Goal: Task Accomplishment & Management: Complete application form

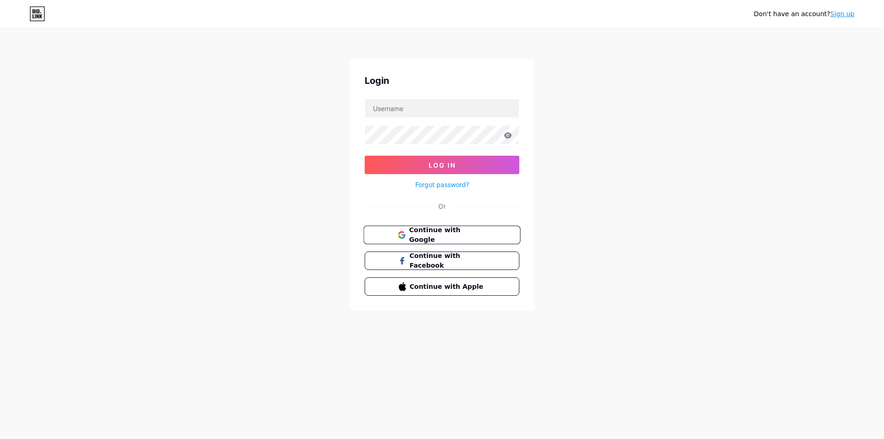
click at [395, 233] on button "Continue with Google" at bounding box center [441, 235] width 157 height 19
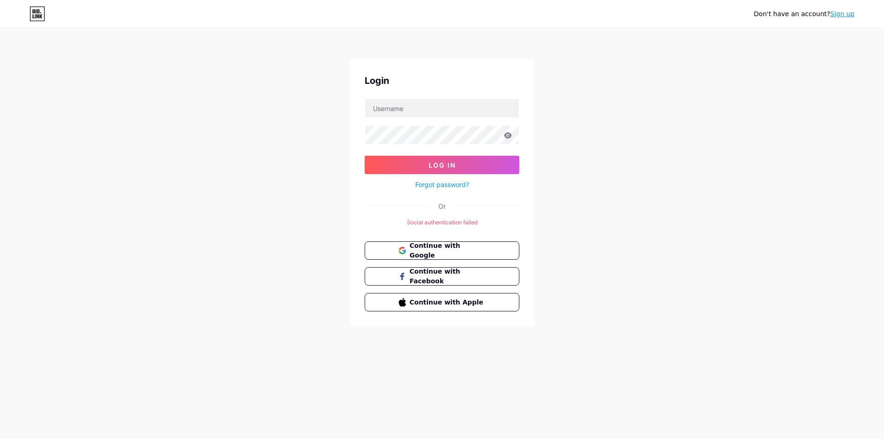
click at [842, 15] on link "Sign up" at bounding box center [842, 13] width 24 height 7
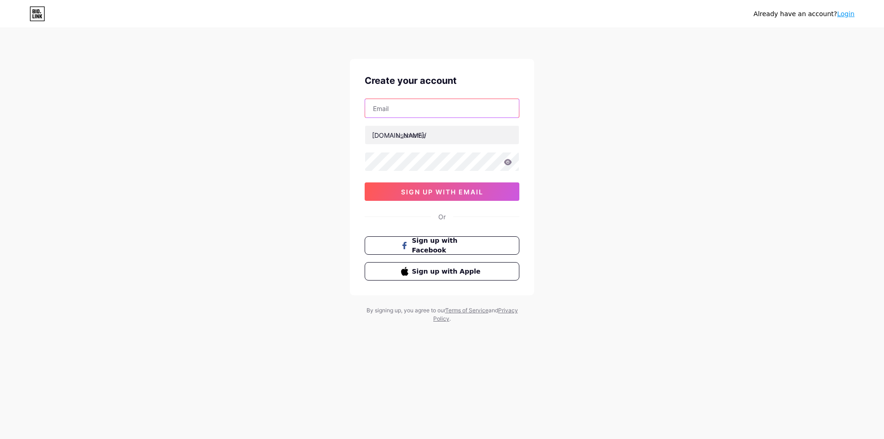
click at [460, 109] on input "text" at bounding box center [442, 108] width 154 height 18
type input "S"
click at [453, 132] on input "text" at bounding box center [442, 135] width 154 height 18
drag, startPoint x: 448, startPoint y: 143, endPoint x: 396, endPoint y: 139, distance: 51.7
click at [396, 139] on input "s8totomantap" at bounding box center [442, 135] width 154 height 18
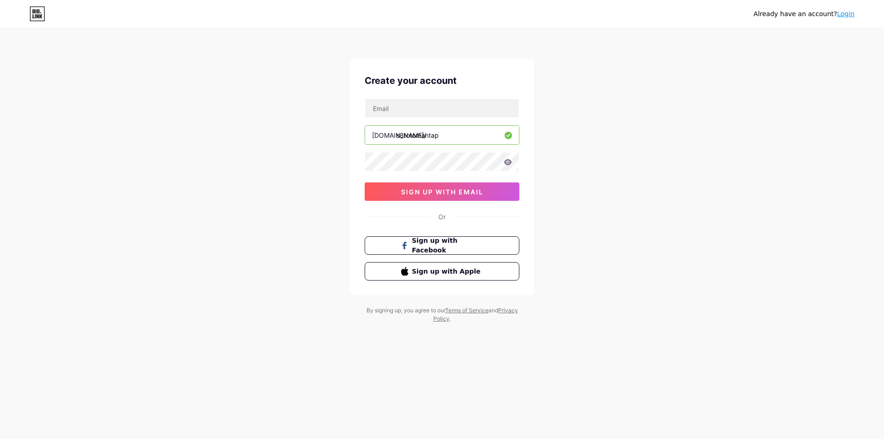
type input "s8totomantap"
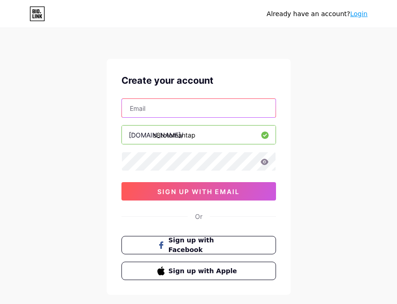
click at [199, 107] on input "text" at bounding box center [199, 108] width 154 height 18
paste input "bintangng280@gmail.com"
type input "bintangng280@gmail.com"
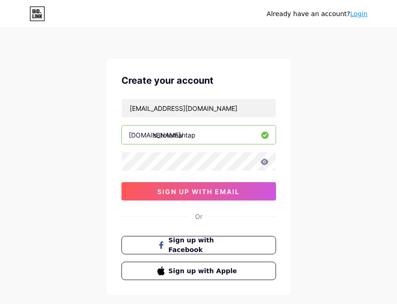
click at [267, 164] on icon at bounding box center [265, 162] width 8 height 6
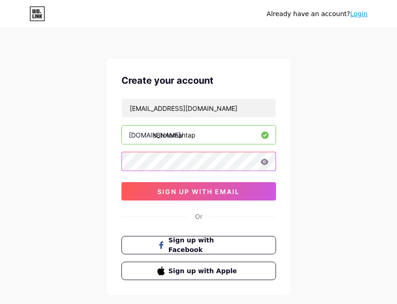
click at [121, 166] on div "Create your account bintangng280@gmail.com bio.link/ s8totomantap sign up with …" at bounding box center [199, 177] width 184 height 236
click at [115, 165] on div "Create your account bintangng280@gmail.com bio.link/ s8totomantap sign up with …" at bounding box center [199, 177] width 184 height 236
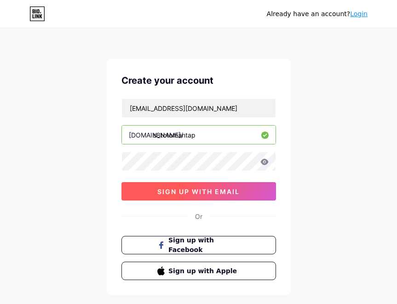
click at [226, 199] on button "sign up with email" at bounding box center [199, 191] width 155 height 18
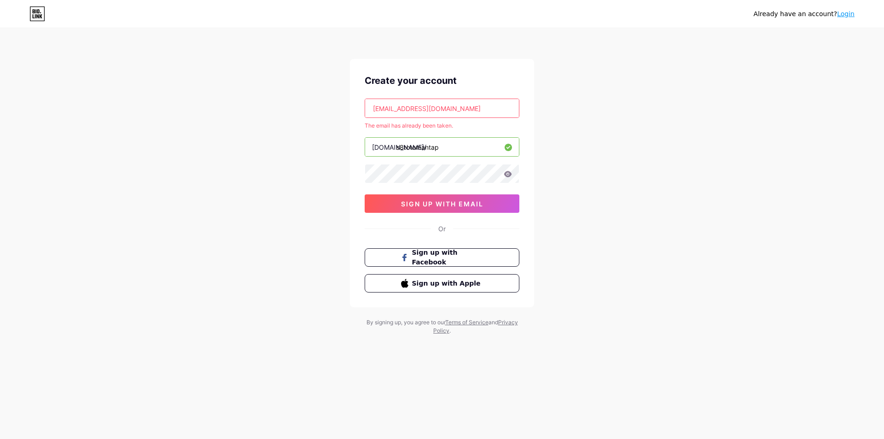
click at [657, 134] on div "Already have an account? Login Create your account bintangng280@gmail.com The e…" at bounding box center [442, 182] width 884 height 364
drag, startPoint x: 479, startPoint y: 113, endPoint x: 369, endPoint y: 105, distance: 110.3
click at [369, 105] on input "bintangng280@gmail.com" at bounding box center [442, 108] width 154 height 18
drag, startPoint x: 454, startPoint y: 125, endPoint x: 365, endPoint y: 122, distance: 88.4
click at [365, 122] on div "The email has already been taken." at bounding box center [442, 126] width 155 height 8
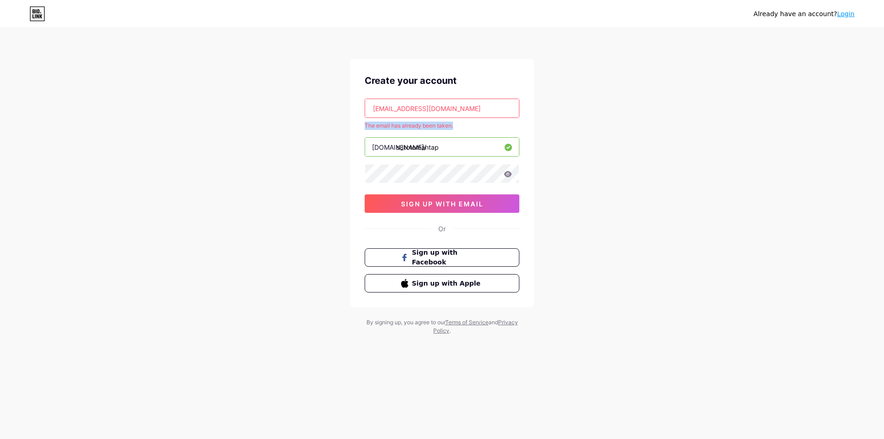
copy div "The email has already been taken."
click at [847, 14] on link "Login" at bounding box center [845, 13] width 17 height 7
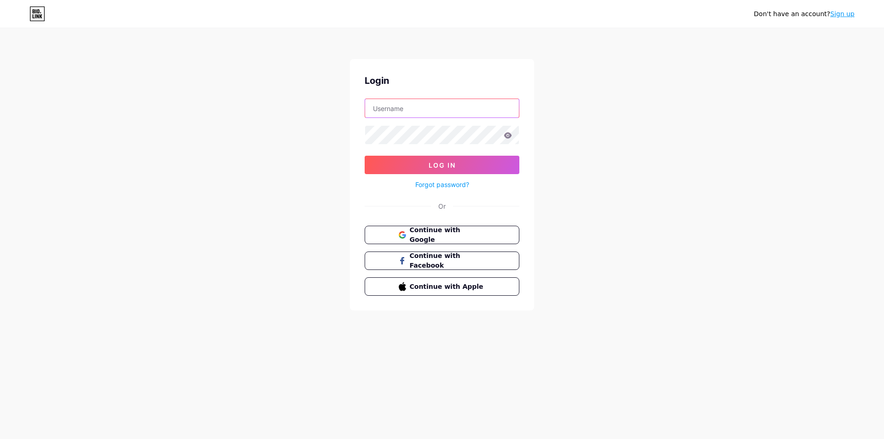
click at [457, 115] on input "text" at bounding box center [442, 108] width 154 height 18
type input "bintangng280@gmail.com"
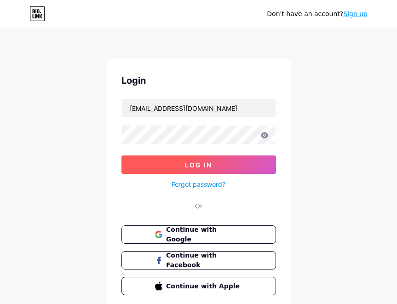
click at [156, 165] on button "Log In" at bounding box center [199, 165] width 155 height 18
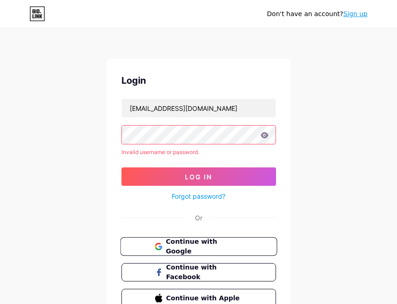
click at [203, 246] on span "Continue with Google" at bounding box center [204, 247] width 77 height 20
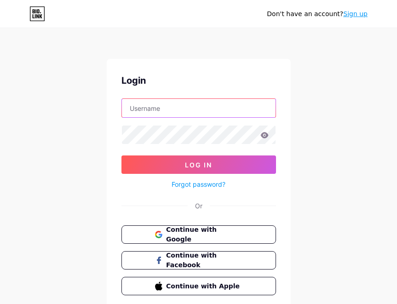
click at [160, 109] on input "text" at bounding box center [199, 108] width 154 height 18
paste input "[EMAIL_ADDRESS][DOMAIN_NAME]"
type input "[EMAIL_ADDRESS][DOMAIN_NAME]"
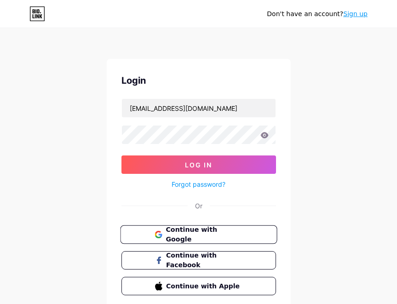
click at [227, 229] on button "Continue with Google" at bounding box center [198, 235] width 157 height 19
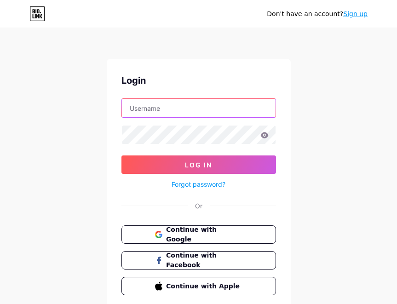
click at [173, 108] on input "text" at bounding box center [199, 108] width 154 height 18
paste input "[EMAIL_ADDRESS][DOMAIN_NAME]"
type input "[EMAIL_ADDRESS][DOMAIN_NAME]"
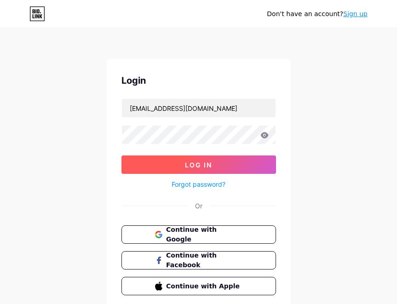
click at [175, 161] on button "Log In" at bounding box center [199, 165] width 155 height 18
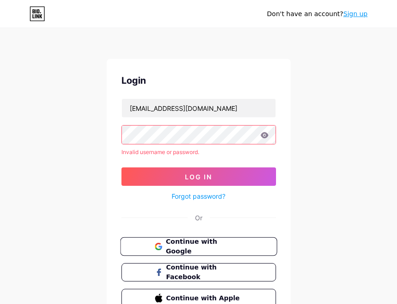
click at [188, 247] on span "Continue with Google" at bounding box center [204, 247] width 77 height 20
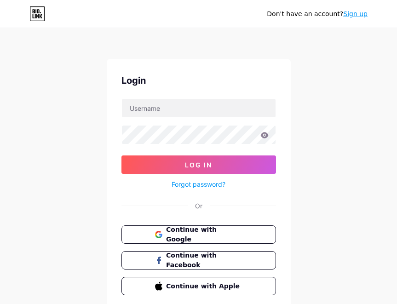
click at [362, 14] on link "Sign up" at bounding box center [355, 13] width 24 height 7
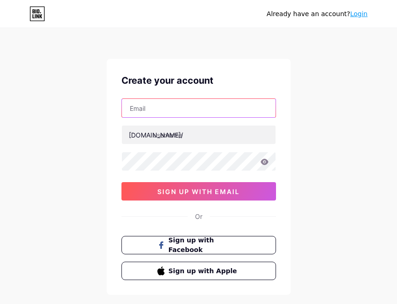
click at [218, 114] on input "text" at bounding box center [199, 108] width 154 height 18
paste input "abcd1234@"
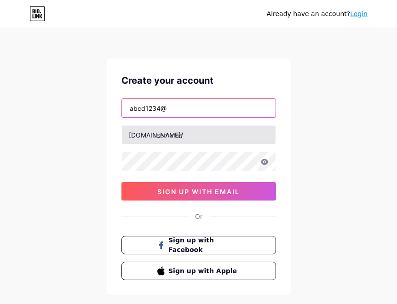
type input "abcd1234@"
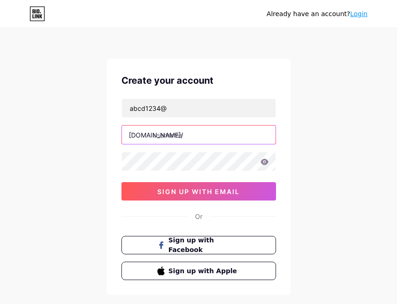
click at [168, 138] on input "text" at bounding box center [199, 135] width 154 height 18
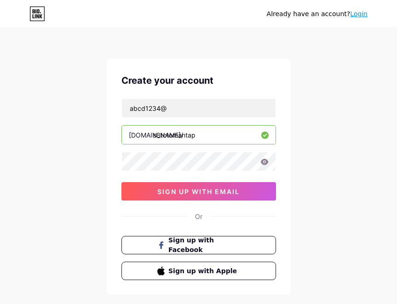
type input "s8totomantap"
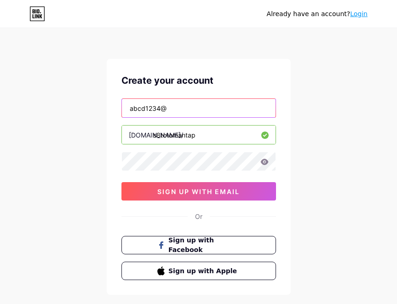
drag, startPoint x: 210, startPoint y: 106, endPoint x: 118, endPoint y: 111, distance: 92.7
click at [118, 111] on div "Create your account abcd1234@ bio.link/ s8totomantap sign up with email Or Sign…" at bounding box center [199, 177] width 184 height 236
paste input "hoinolock@gmail.com"
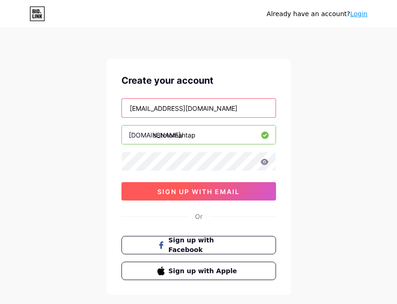
type input "hoinolock@gmail.com"
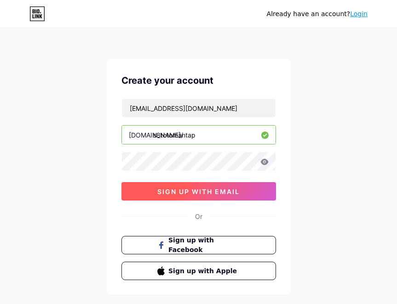
click at [208, 196] on button "sign up with email" at bounding box center [199, 191] width 155 height 18
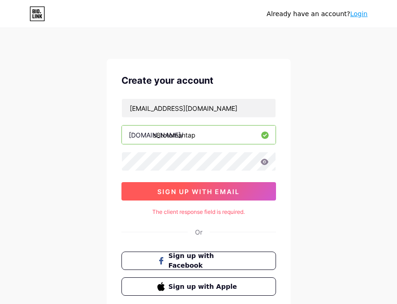
click at [208, 196] on button "sign up with email" at bounding box center [199, 191] width 155 height 18
click at [214, 194] on span "sign up with email" at bounding box center [198, 192] width 82 height 8
